Goal: Book appointment/travel/reservation

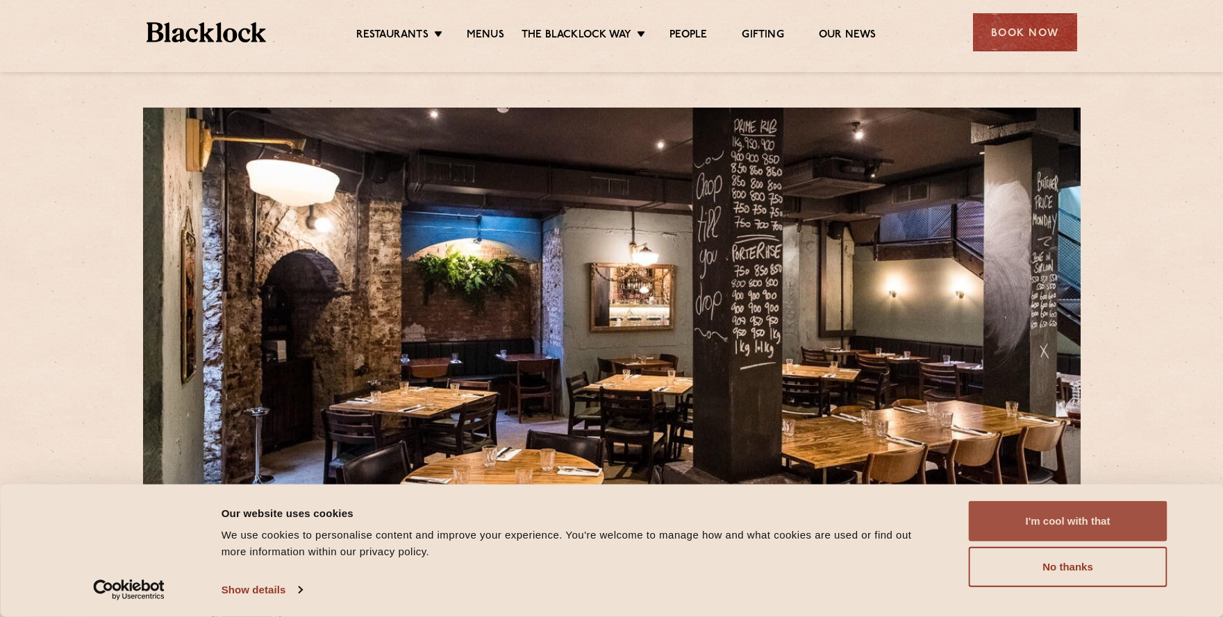
click at [1003, 519] on button "I'm cool with that" at bounding box center [1068, 521] width 199 height 40
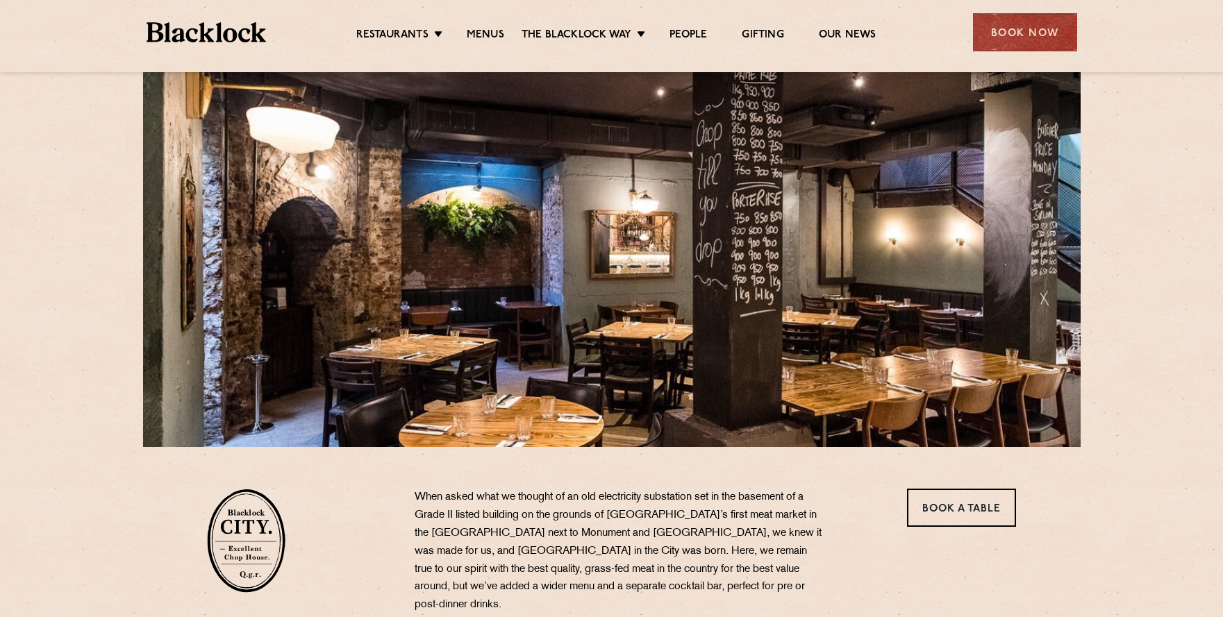
scroll to position [54, 0]
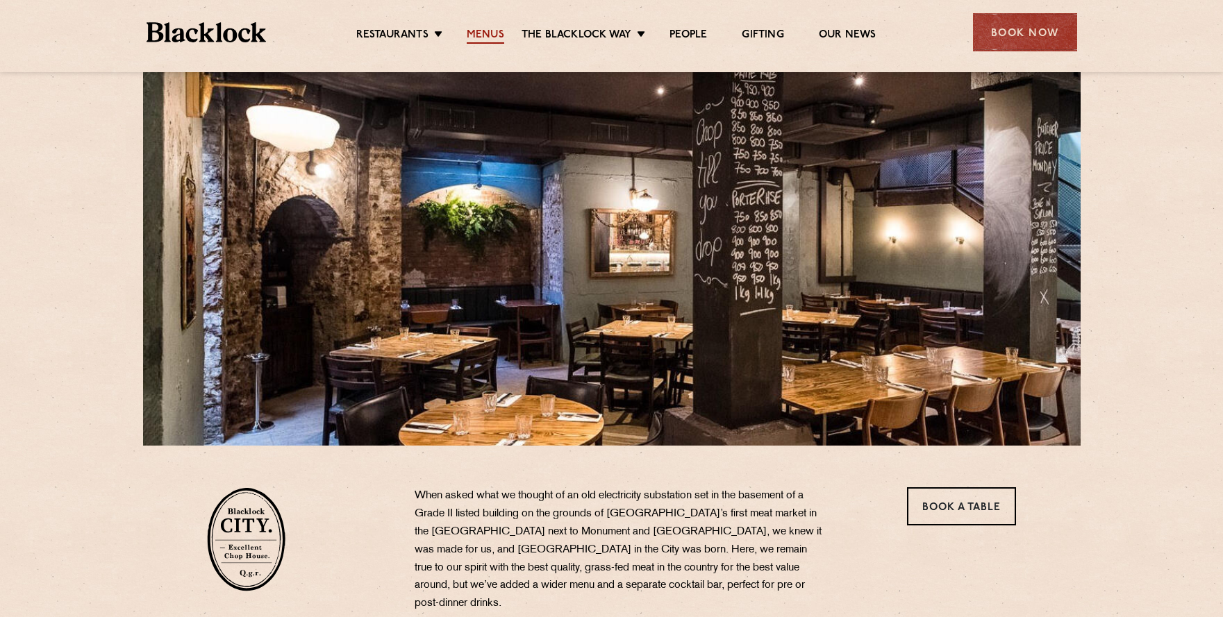
click at [496, 32] on link "Menus" at bounding box center [485, 35] width 37 height 15
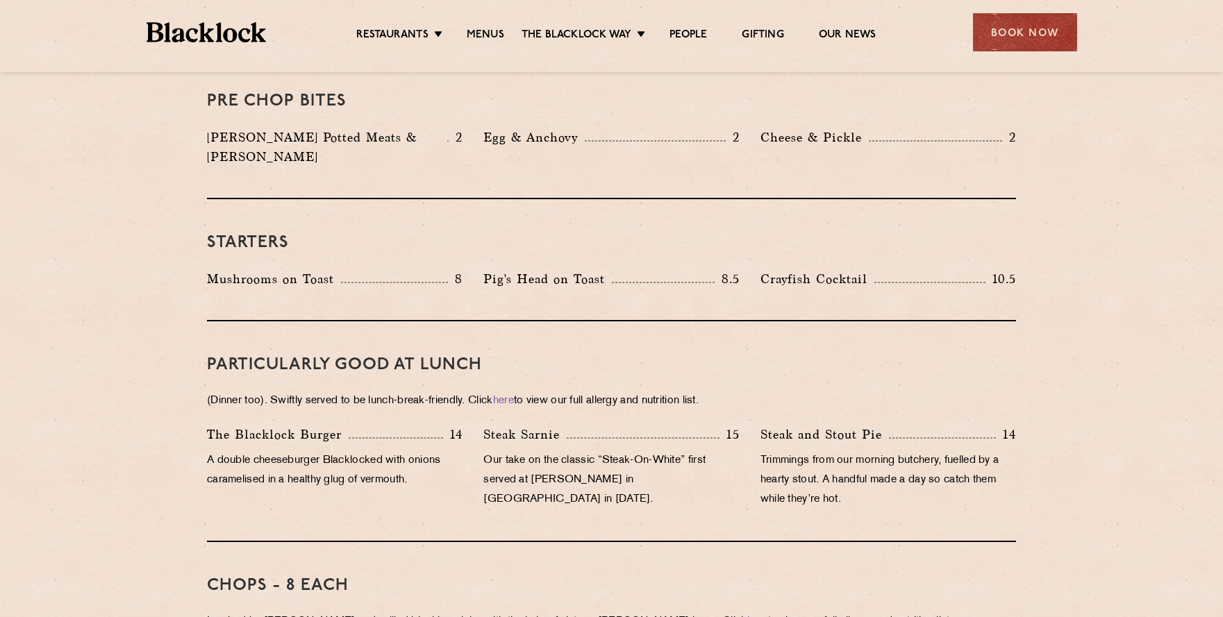
scroll to position [635, 0]
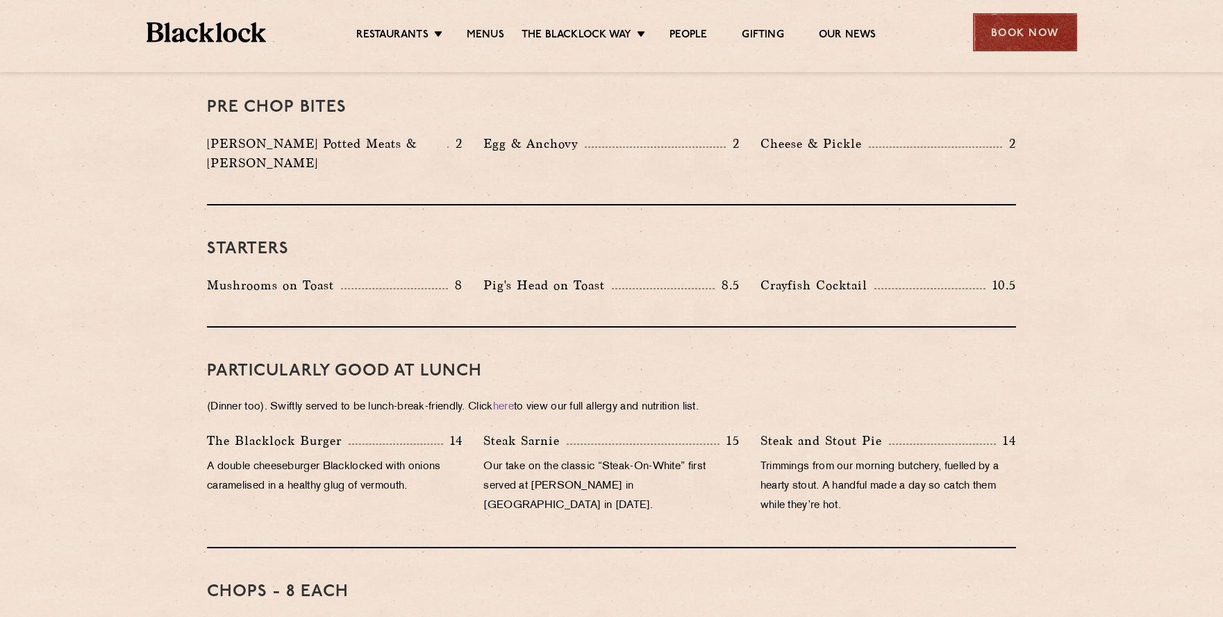
click at [1019, 35] on div "Book Now" at bounding box center [1025, 32] width 104 height 38
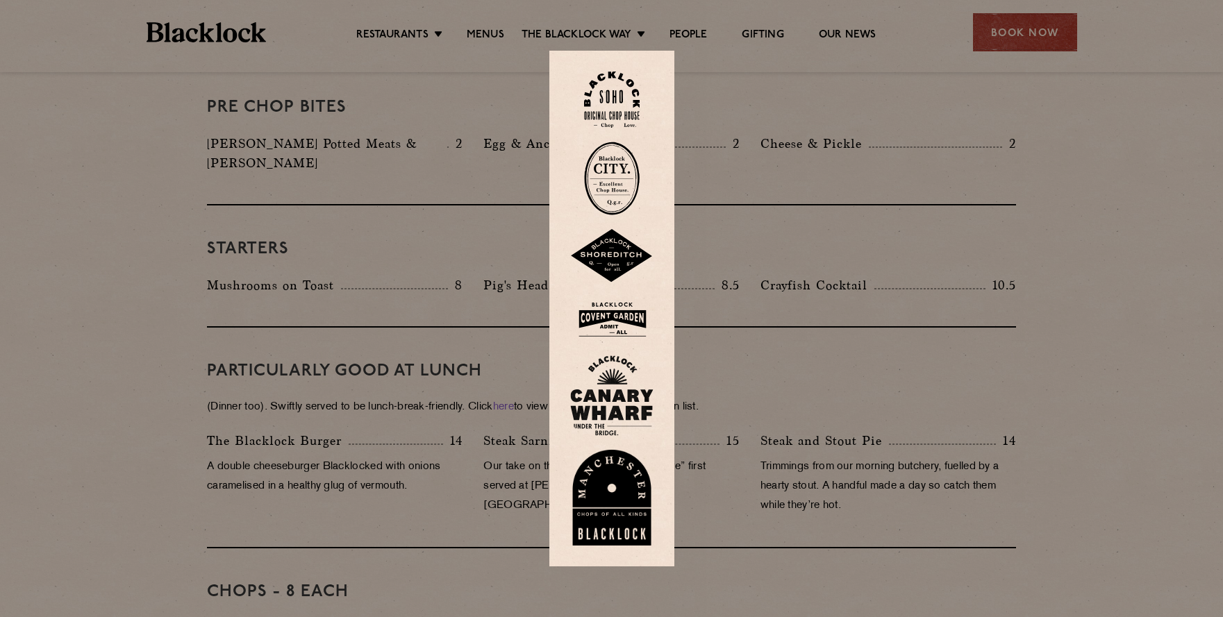
click at [626, 178] on img at bounding box center [612, 179] width 56 height 74
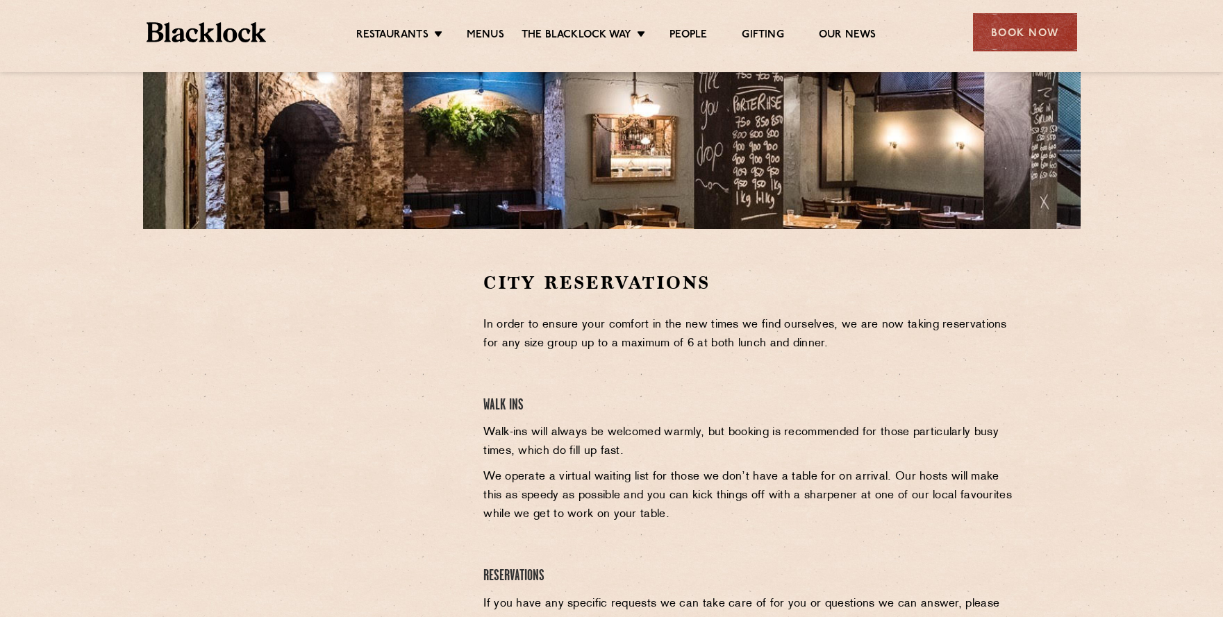
scroll to position [291, 0]
